Goal: Task Accomplishment & Management: Complete application form

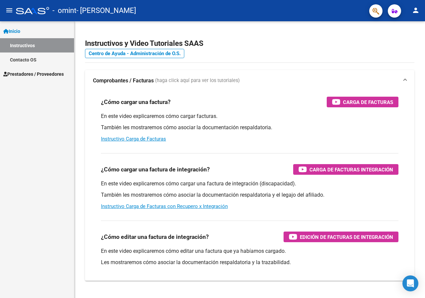
click at [17, 30] on span "Inicio" at bounding box center [11, 31] width 17 height 7
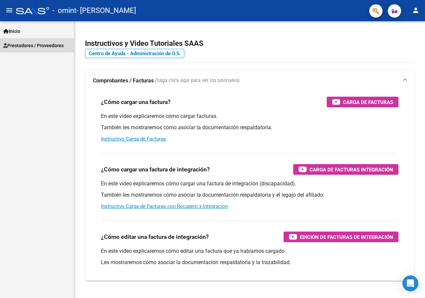
click at [49, 45] on span "Prestadores / Proveedores" at bounding box center [33, 45] width 60 height 7
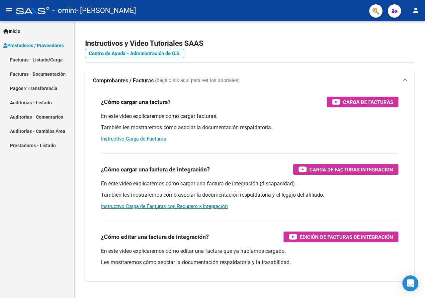
click at [39, 73] on link "Facturas - Documentación" at bounding box center [37, 74] width 74 height 14
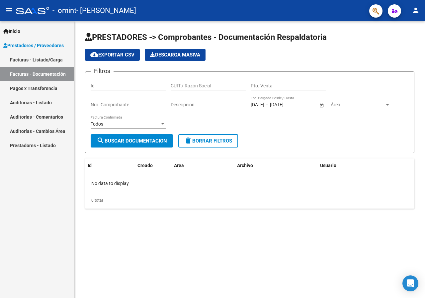
click at [51, 59] on link "Facturas - Listado/Carga" at bounding box center [37, 59] width 74 height 14
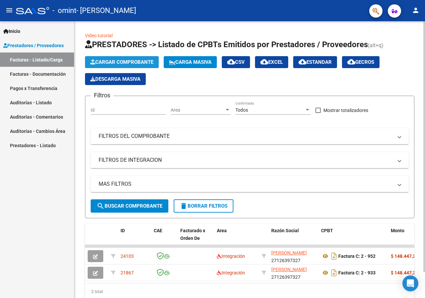
click at [137, 61] on span "Cargar Comprobante" at bounding box center [121, 62] width 63 height 6
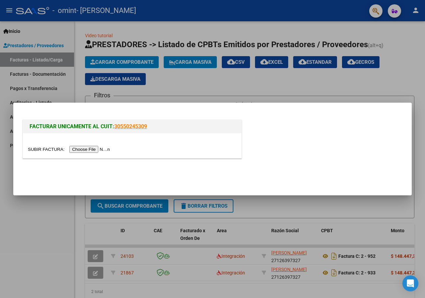
click at [102, 150] on input "file" at bounding box center [70, 149] width 84 height 7
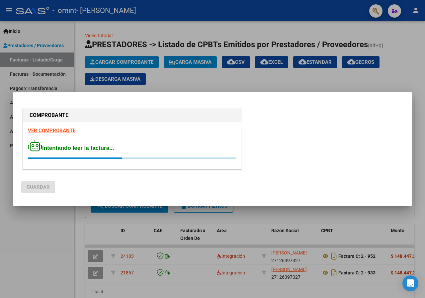
click at [359, 156] on div "COMPROBANTE VER COMPROBANTE Intentando leer la factura..." at bounding box center [212, 140] width 382 height 66
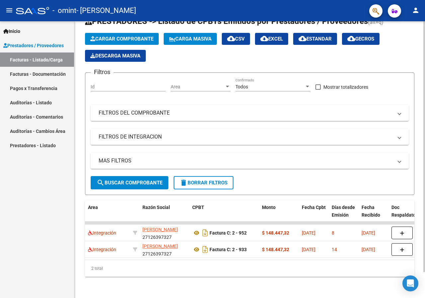
scroll to position [0, 157]
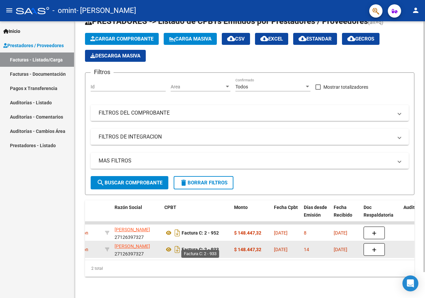
click at [191, 247] on strong "Factura C: 2 - 933" at bounding box center [200, 249] width 37 height 5
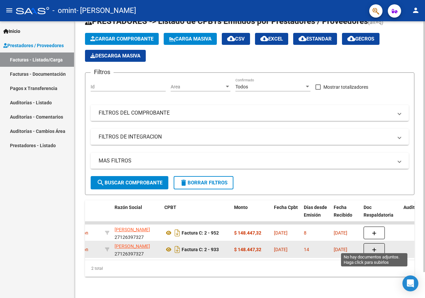
click at [373, 247] on icon "button" at bounding box center [374, 249] width 5 height 5
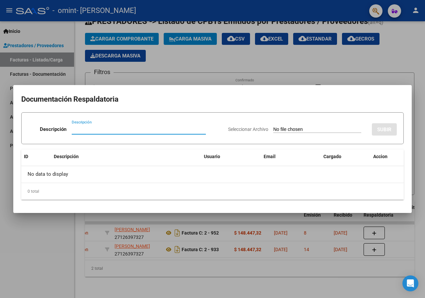
click at [319, 129] on input "Seleccionar Archivo" at bounding box center [317, 129] width 88 height 6
type input "C:\fakepath\asistencia [PERSON_NAME][DATE].pdf"
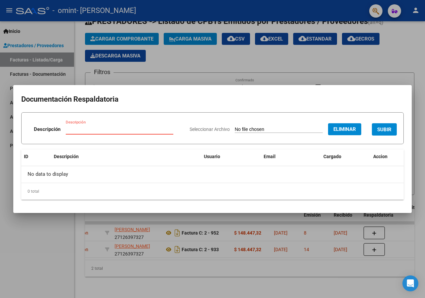
click at [95, 129] on input "Descripción" at bounding box center [120, 129] width 108 height 6
type input "a"
type input "planilla asistencia"
click at [384, 130] on span "SUBIR" at bounding box center [384, 129] width 14 height 6
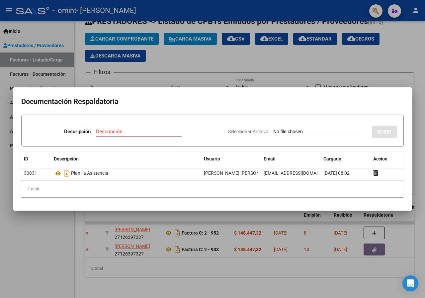
click at [313, 131] on input "Seleccionar Archivo" at bounding box center [317, 132] width 88 height 6
type input "C:\fakepath\asistencia [PERSON_NAME] [DATE].pdf"
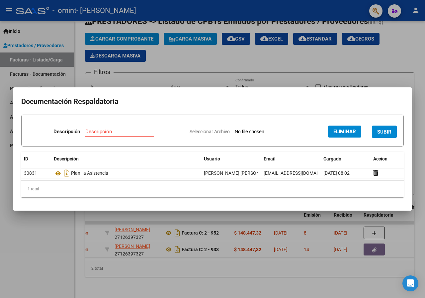
click at [132, 130] on input "Descripción" at bounding box center [119, 131] width 69 height 6
type input "planilla asistencia"
click at [389, 132] on span "SUBIR" at bounding box center [384, 132] width 14 height 6
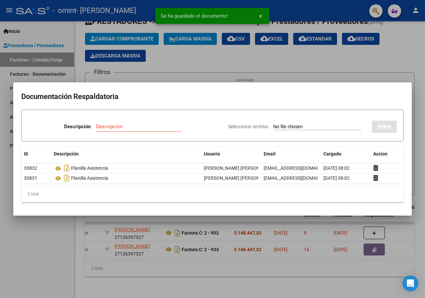
click at [395, 59] on div at bounding box center [212, 149] width 425 height 298
